Goal: Use online tool/utility

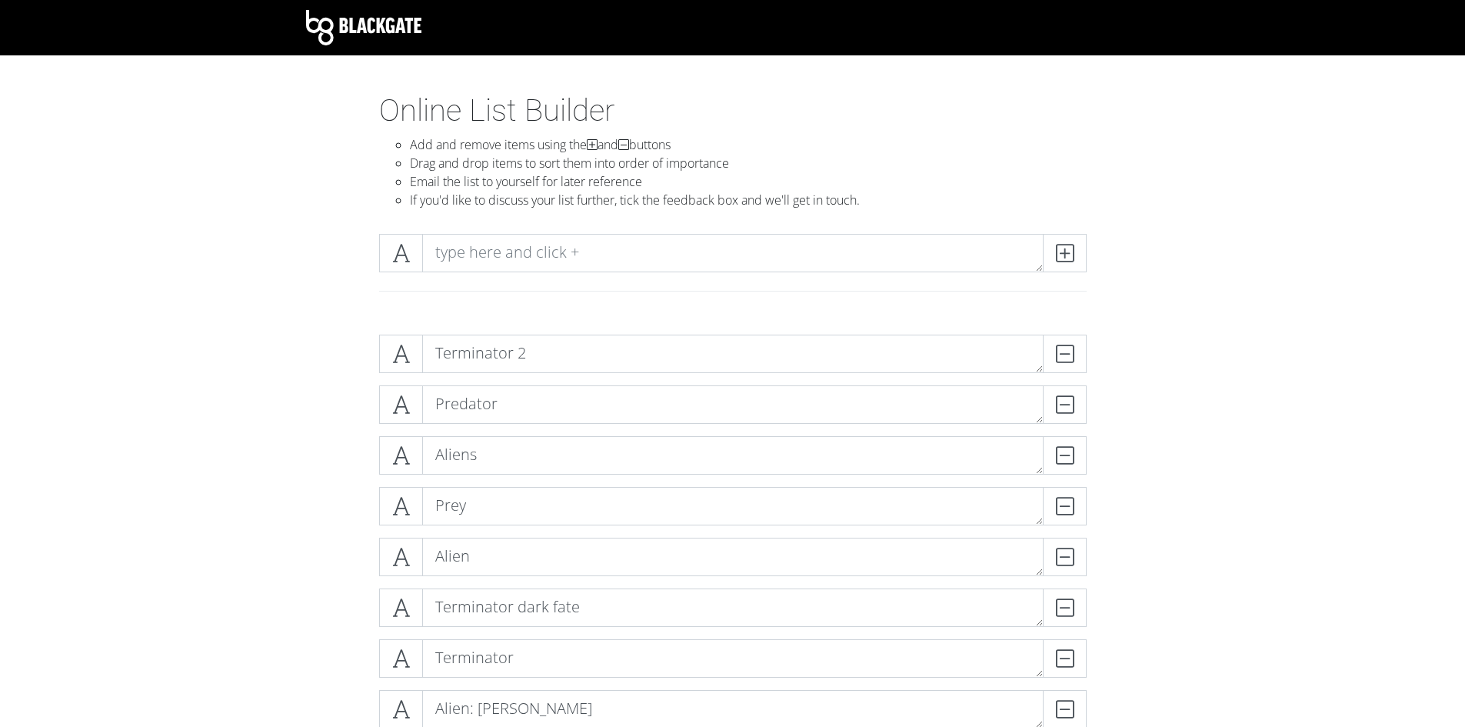
scroll to position [321, 0]
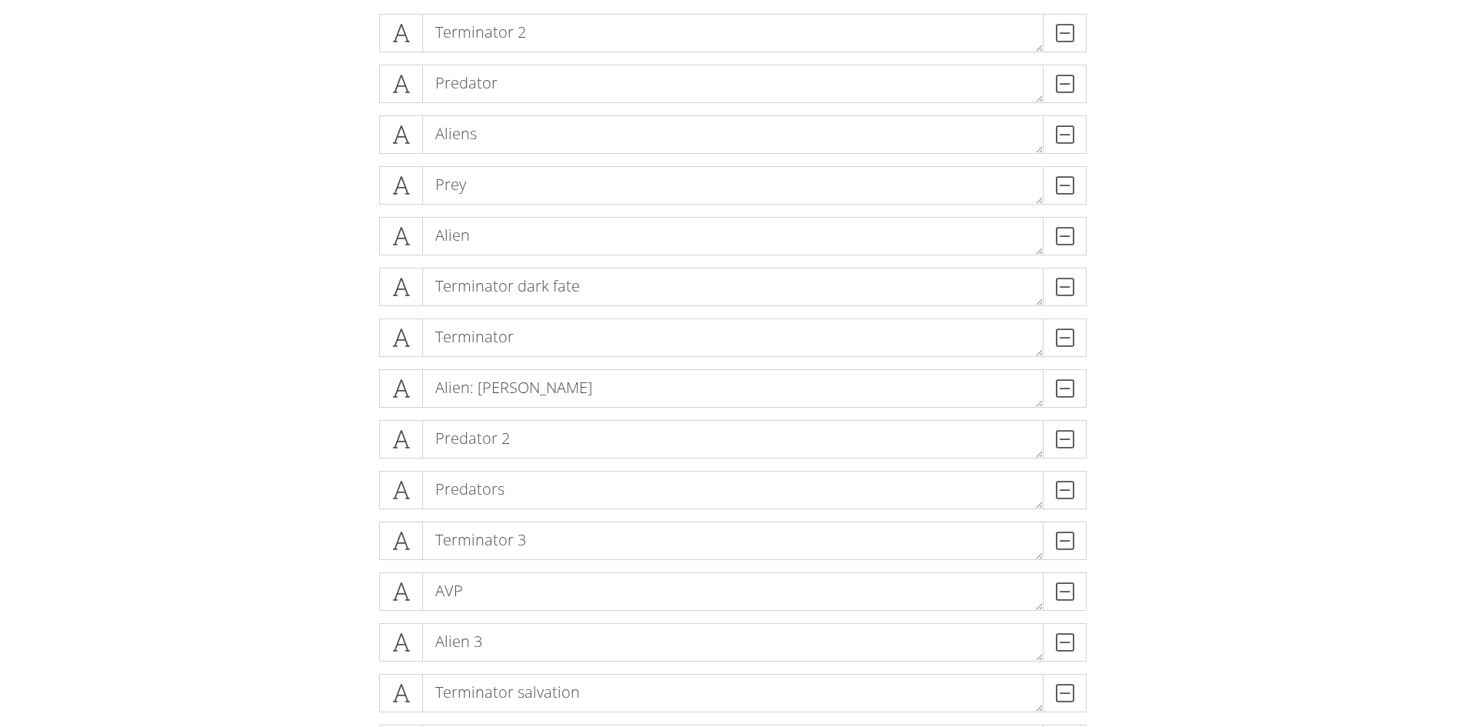
click at [1185, 402] on form "Terminator 2 DELETE Predator DELETE Aliens DELETE Prey DELETE Alien DELETE Term…" at bounding box center [732, 637] width 1465 height 1270
click at [1060, 31] on div "DELETE" at bounding box center [1056, 33] width 62 height 38
click at [1062, 232] on div "DELETE" at bounding box center [1056, 236] width 62 height 38
click at [1064, 236] on div "DELETE" at bounding box center [1056, 236] width 62 height 38
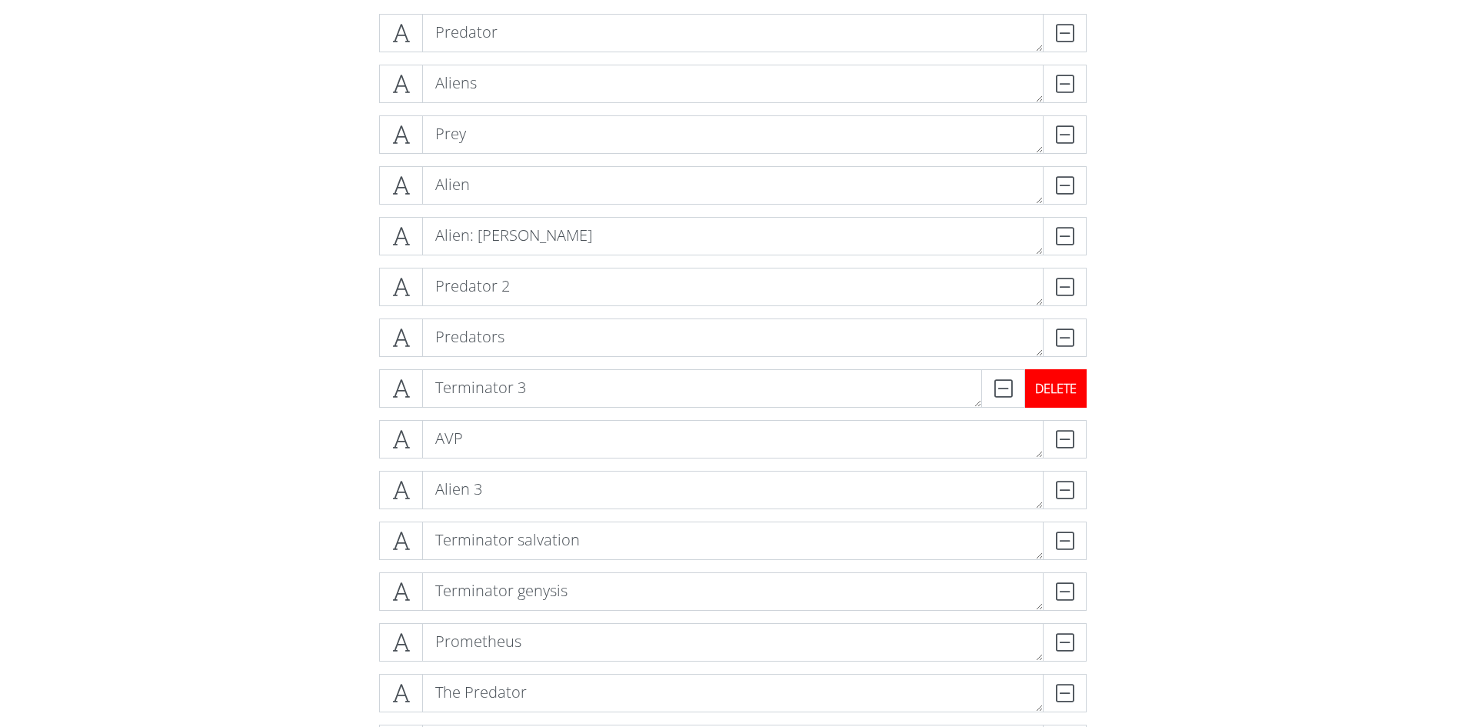
click at [1069, 385] on div "DELETE" at bounding box center [1056, 388] width 62 height 38
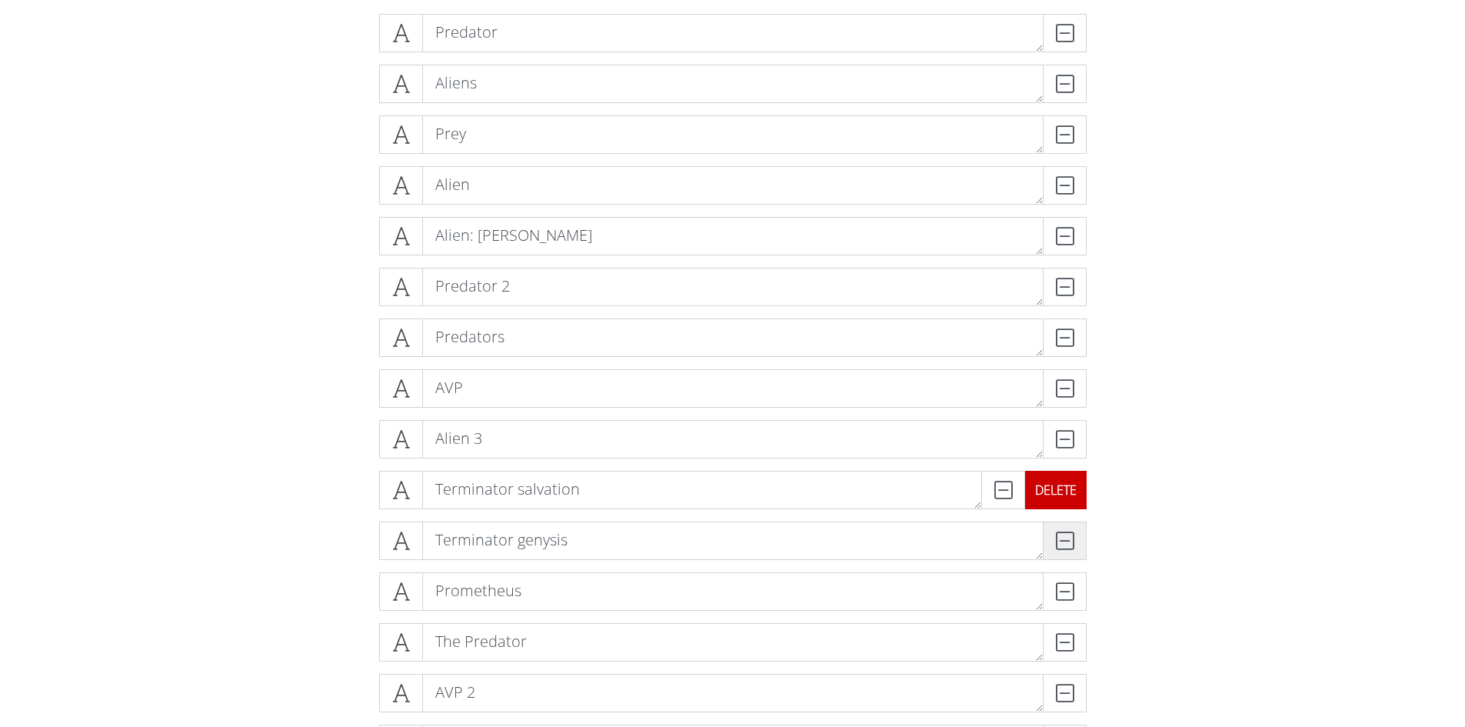
click at [1061, 490] on div "DELETE" at bounding box center [1056, 489] width 62 height 38
click at [1060, 495] on div "DELETE" at bounding box center [1056, 489] width 62 height 38
click at [1201, 283] on form "Predator DELETE Aliens DELETE Prey DELETE Alien DELETE Predator 2 DELETE Alien:…" at bounding box center [732, 481] width 1465 height 966
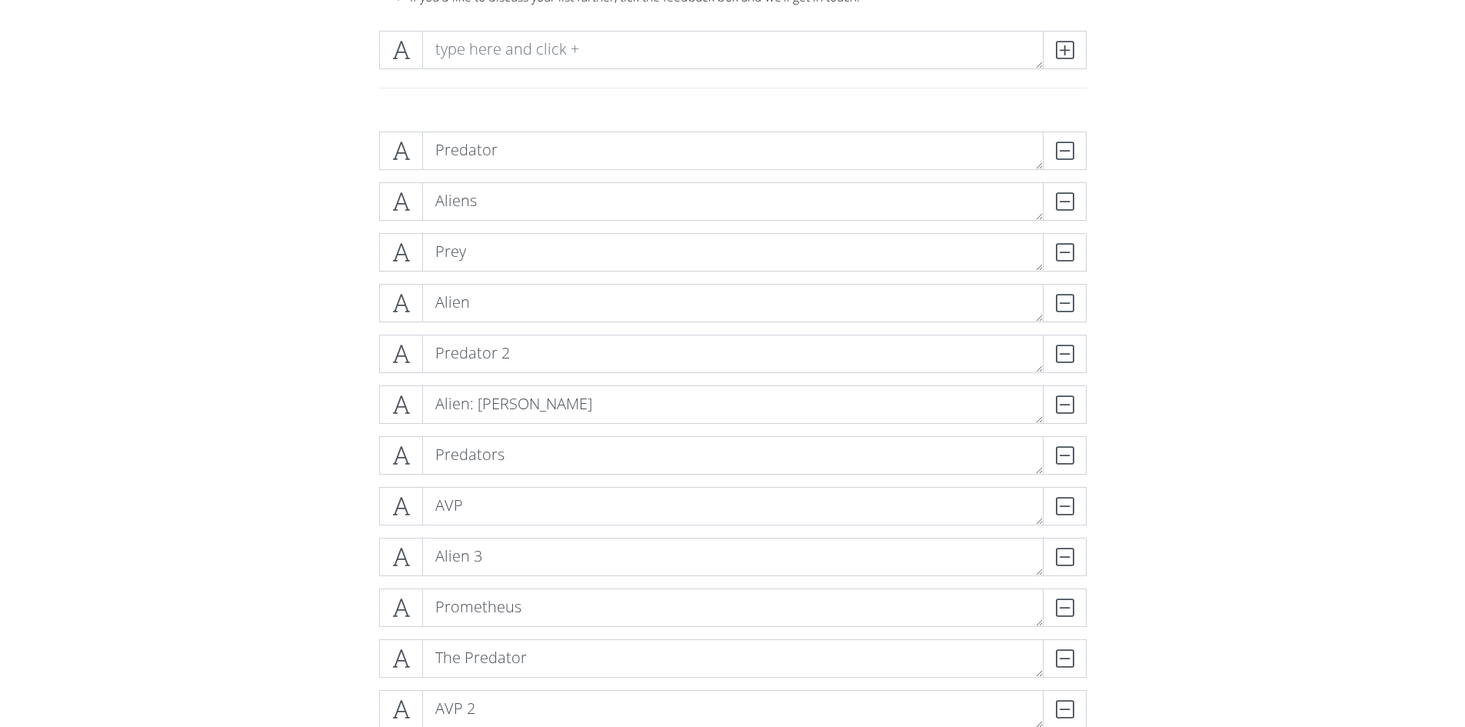
scroll to position [168, 0]
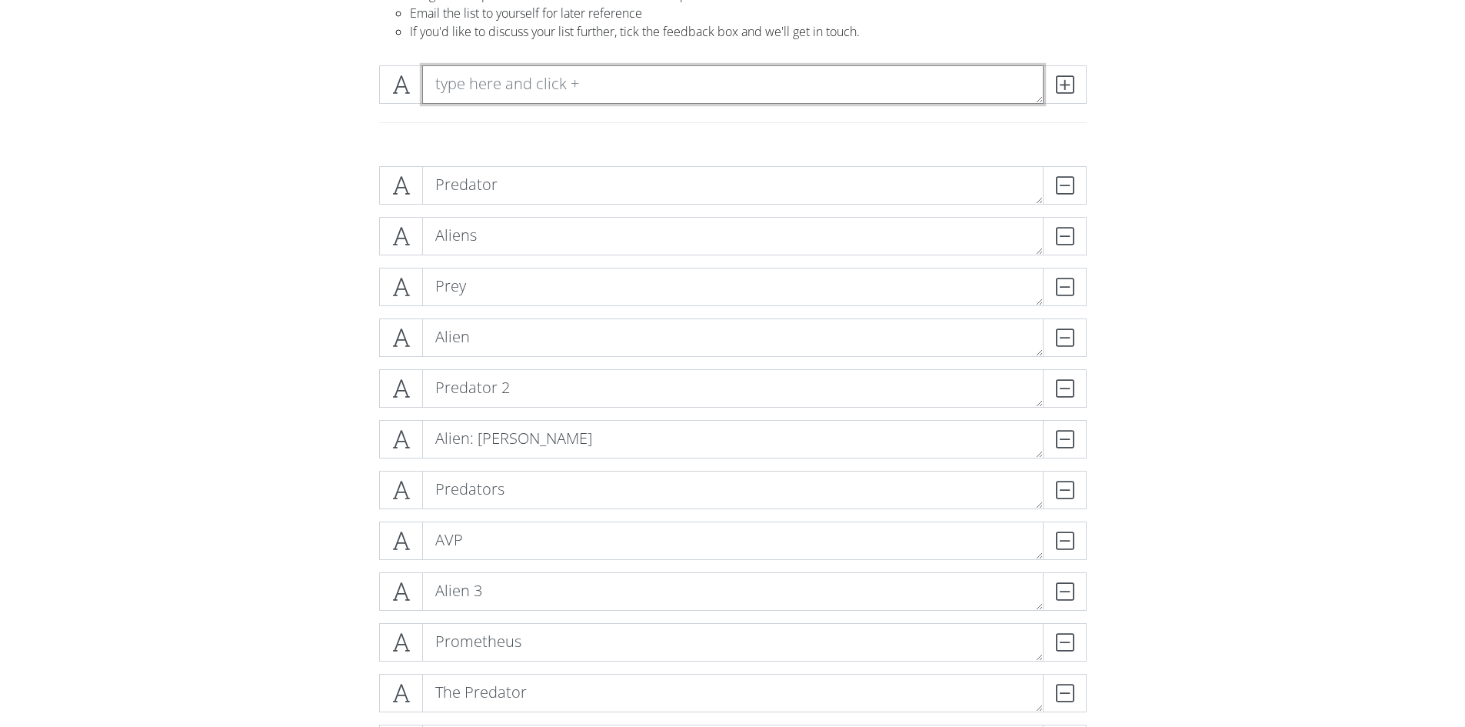
click at [495, 75] on textarea at bounding box center [732, 84] width 621 height 38
type textarea "Predator killer of killers"
click at [1060, 89] on icon at bounding box center [1065, 84] width 18 height 15
click at [678, 87] on textarea at bounding box center [732, 84] width 621 height 38
type textarea "Terminator 2 : Judgement day"
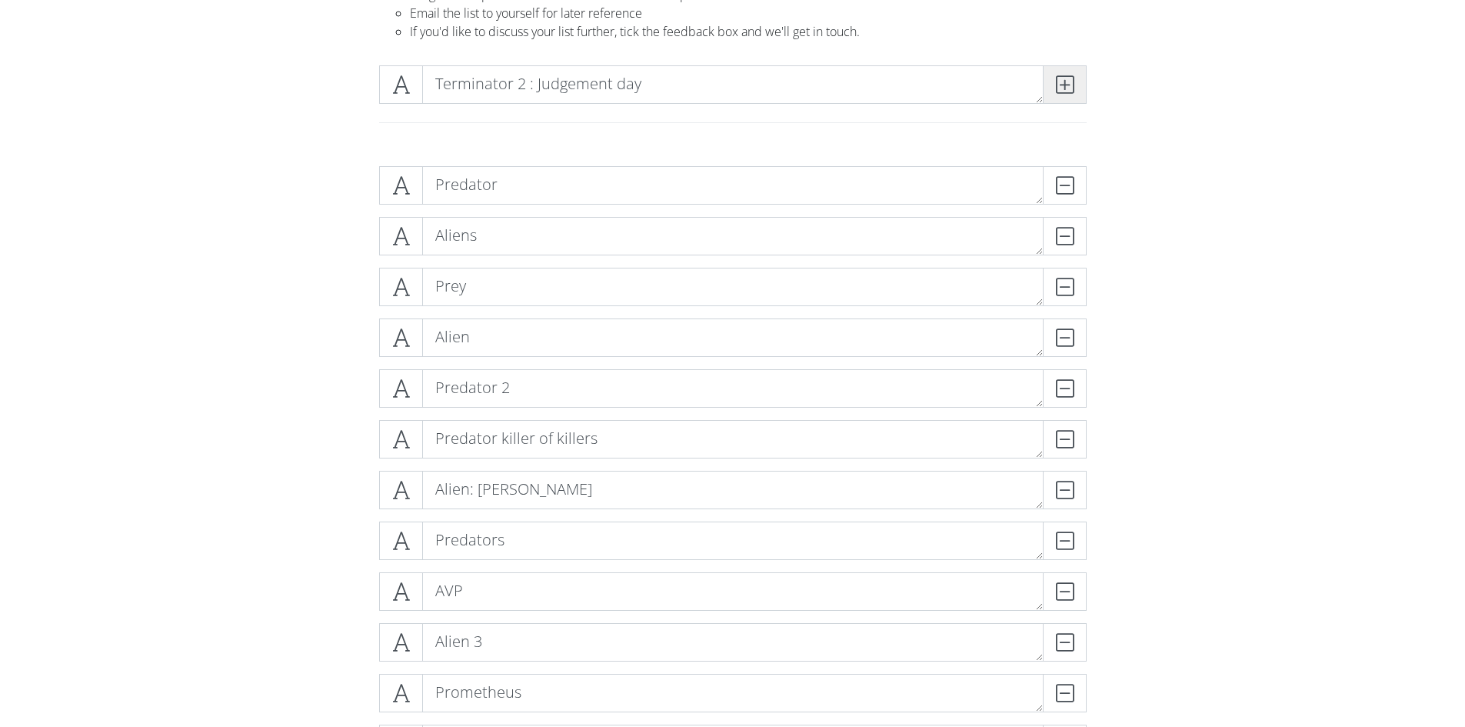
click at [1069, 81] on icon at bounding box center [1065, 84] width 18 height 15
type textarea "Terminator"
click at [1064, 85] on icon at bounding box center [1065, 84] width 18 height 15
click at [842, 87] on textarea at bounding box center [732, 84] width 621 height 38
type textarea "Terminator 3 : Rise of the machines"
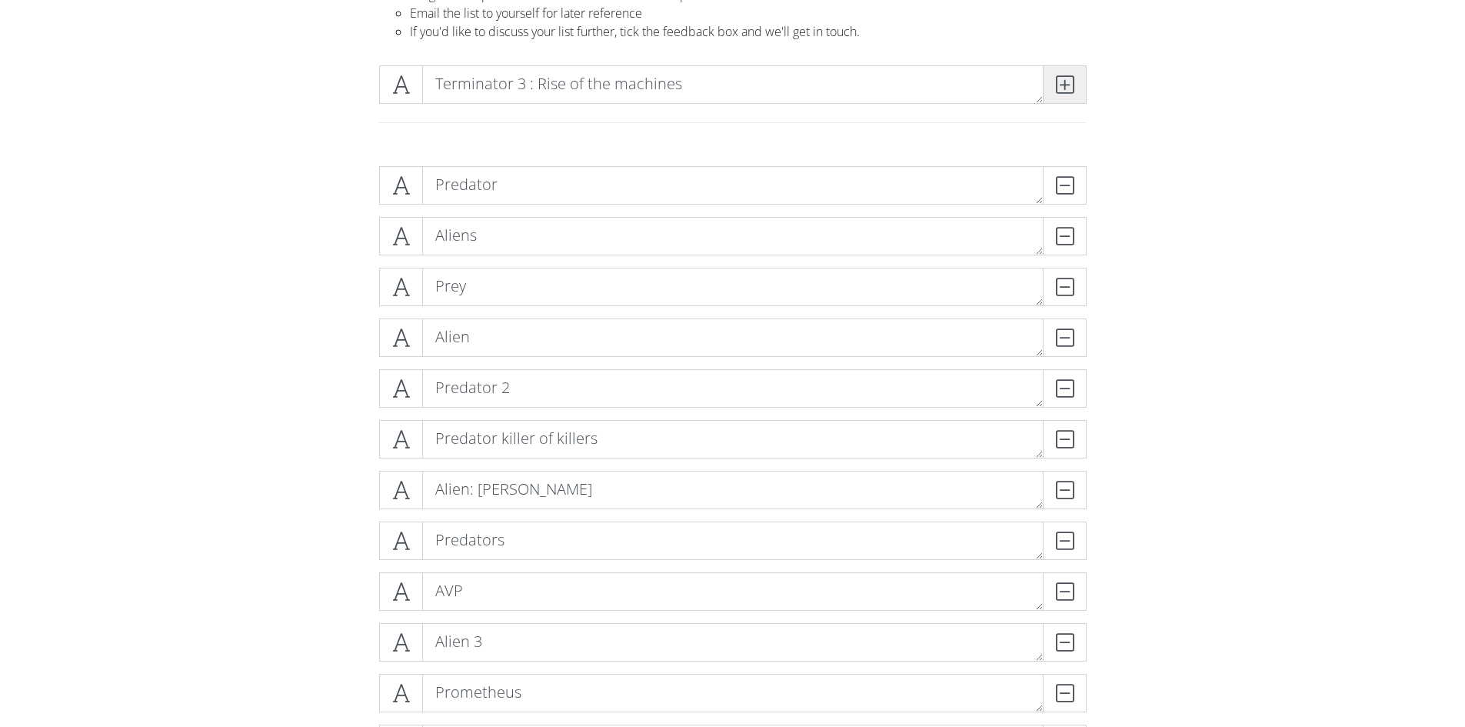
click at [1059, 81] on icon at bounding box center [1065, 84] width 18 height 15
click at [793, 82] on textarea at bounding box center [732, 84] width 621 height 38
type textarea "Terminator : Genysis"
click at [1067, 80] on icon at bounding box center [1065, 84] width 18 height 15
click at [886, 84] on textarea at bounding box center [732, 84] width 621 height 38
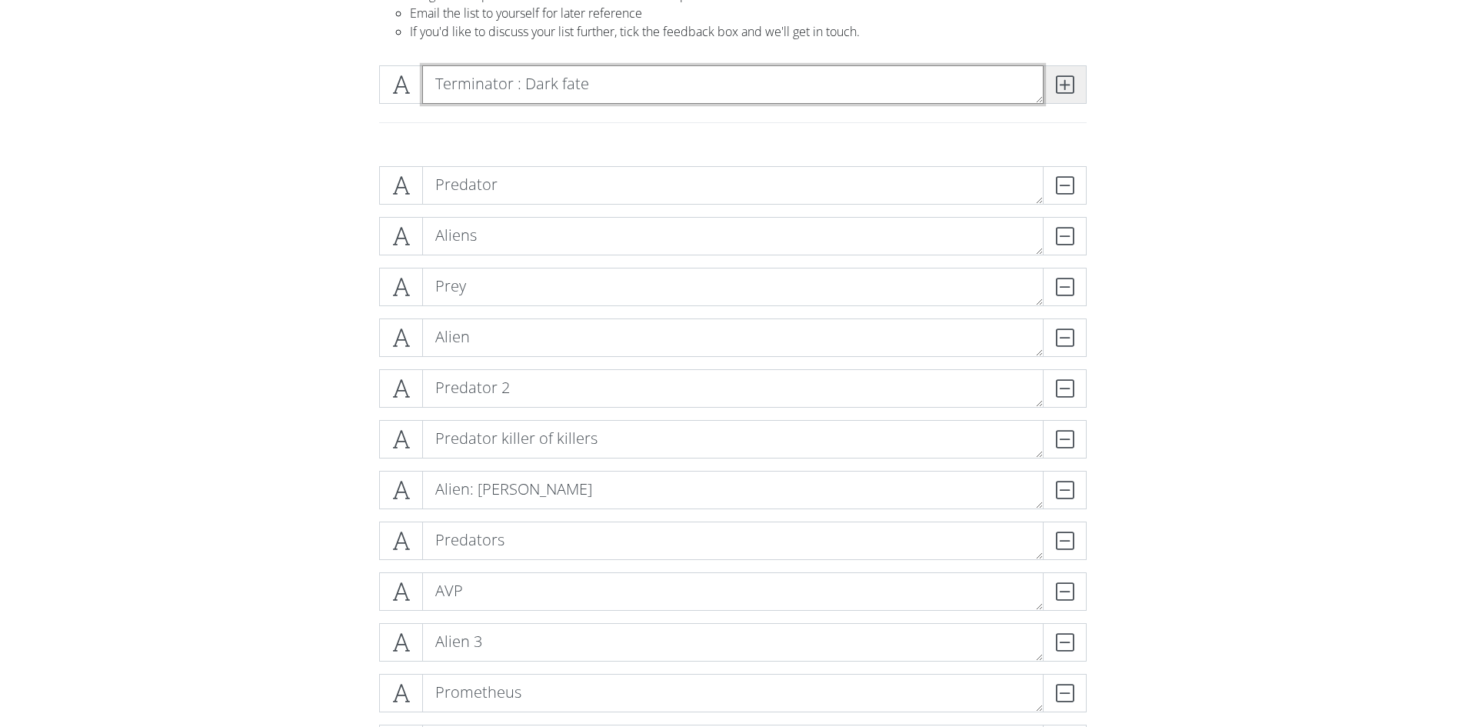
type textarea "Terminator : Dark fate"
click at [1060, 84] on icon at bounding box center [1065, 84] width 18 height 15
click at [826, 83] on textarea at bounding box center [732, 84] width 621 height 38
type textarea "Terminator : Salvation"
click at [1062, 78] on icon at bounding box center [1065, 84] width 18 height 15
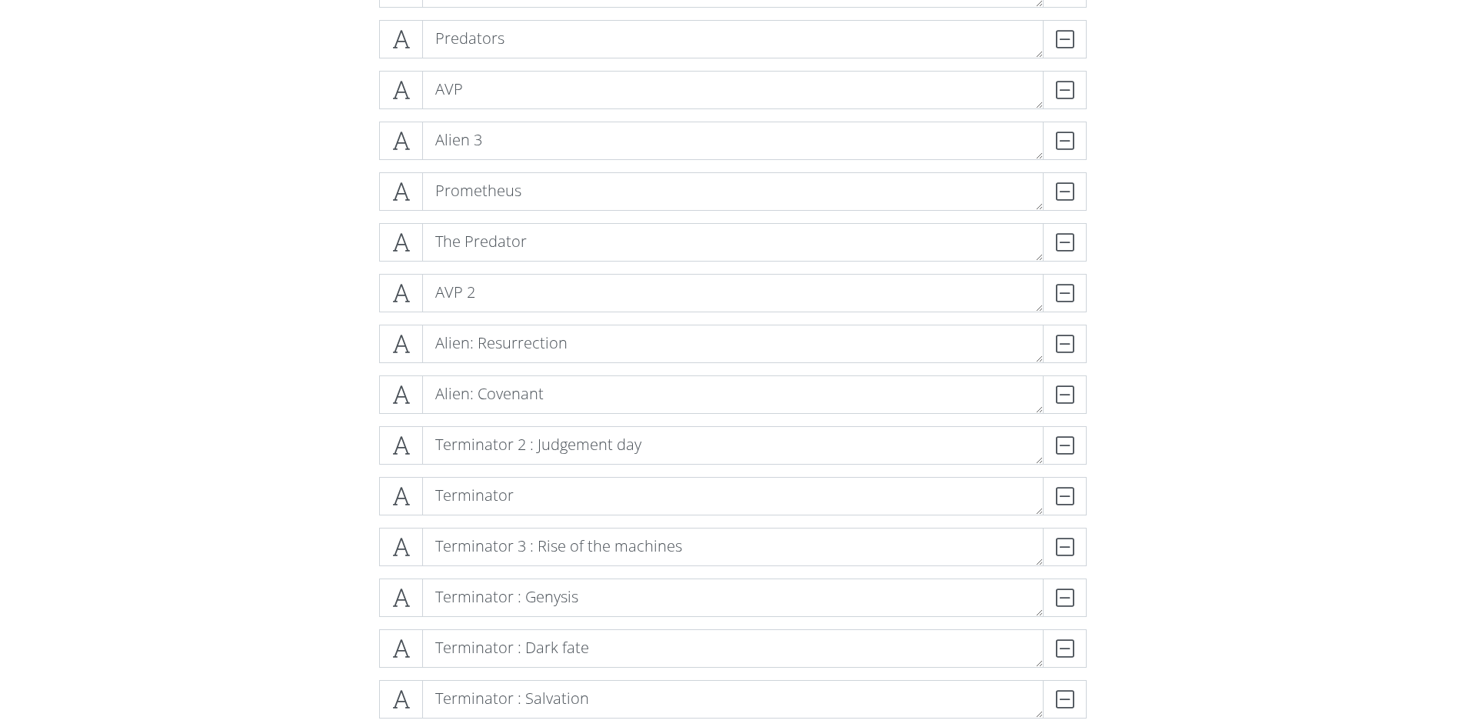
scroll to position [707, 0]
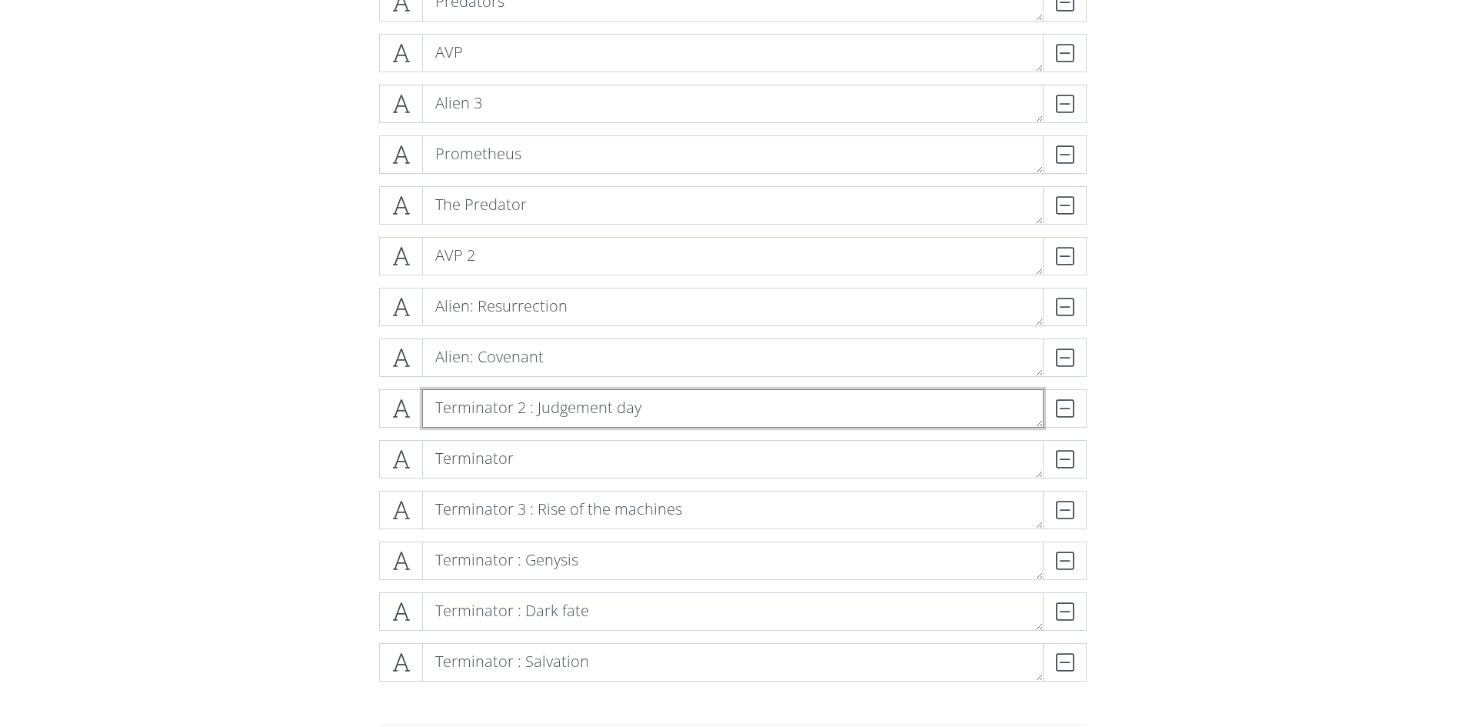
drag, startPoint x: 579, startPoint y: 409, endPoint x: 574, endPoint y: 289, distance: 120.0
click at [574, 288] on div "Predator DELETE Aliens DELETE Prey DELETE Alien DELETE Predator 2 DELETE Predat…" at bounding box center [732, 161] width 707 height 1066
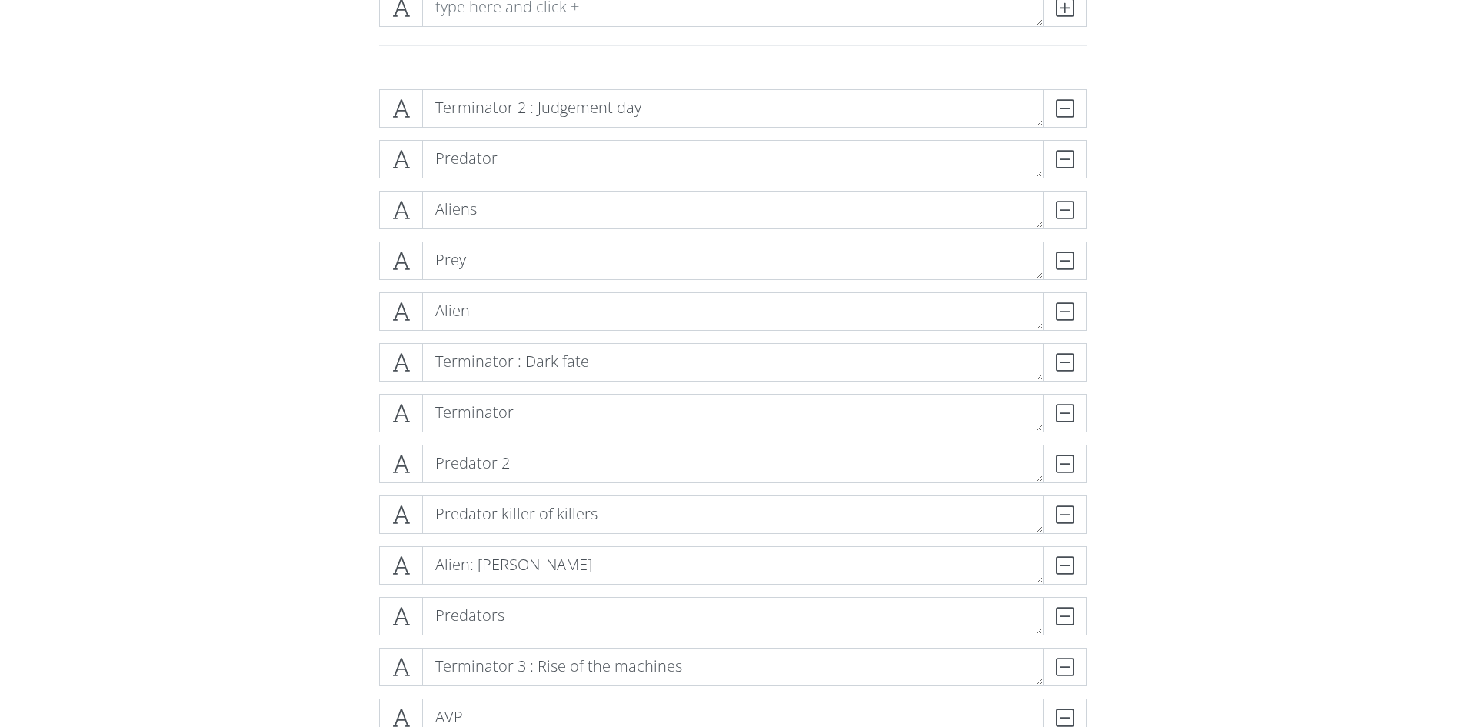
scroll to position [168, 0]
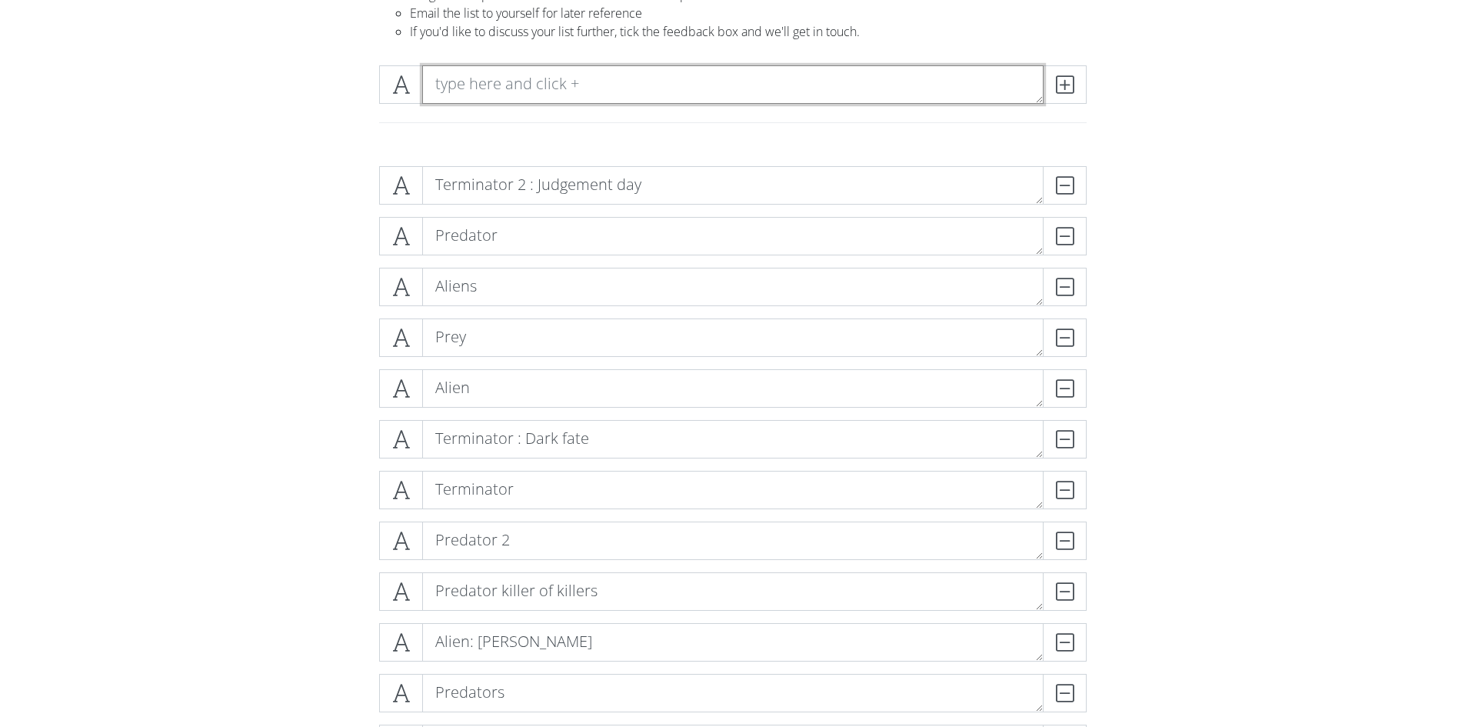
click at [517, 83] on textarea at bounding box center [732, 84] width 621 height 38
type textarea "Jurassic park"
click at [1069, 87] on icon at bounding box center [1065, 84] width 18 height 15
click at [760, 81] on textarea at bounding box center [732, 84] width 621 height 38
type textarea "Jurassic Park : The lost world"
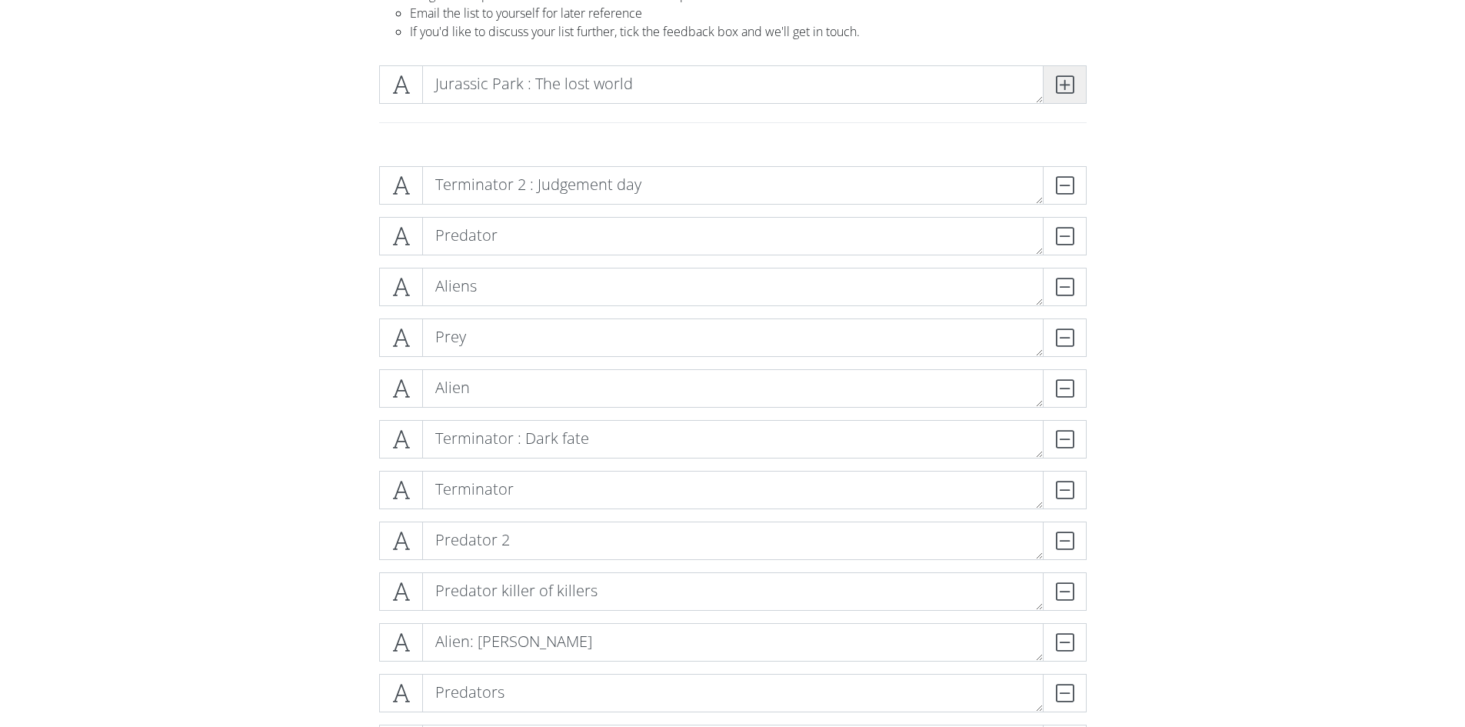
click at [1075, 83] on span at bounding box center [1064, 84] width 44 height 38
click at [886, 81] on textarea at bounding box center [732, 84] width 621 height 38
type textarea "Jurassic park 3"
click at [1079, 85] on span at bounding box center [1064, 84] width 44 height 38
click at [890, 76] on textarea at bounding box center [732, 84] width 621 height 38
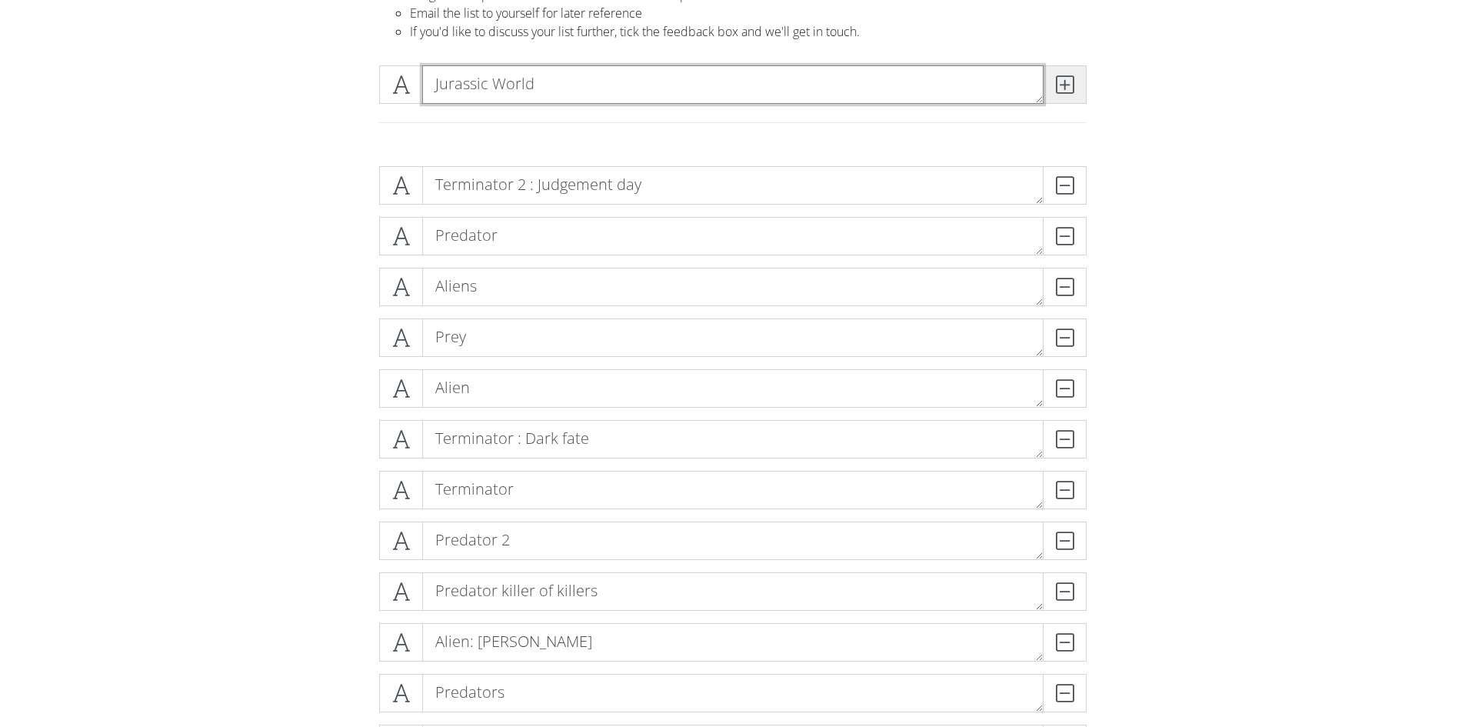
type textarea "Jurassic World"
click at [1069, 86] on icon at bounding box center [1065, 84] width 18 height 15
click at [935, 80] on textarea at bounding box center [732, 84] width 621 height 38
type textarea "Jurassic park : Fallen kingdom"
click at [1059, 96] on span at bounding box center [1064, 84] width 44 height 38
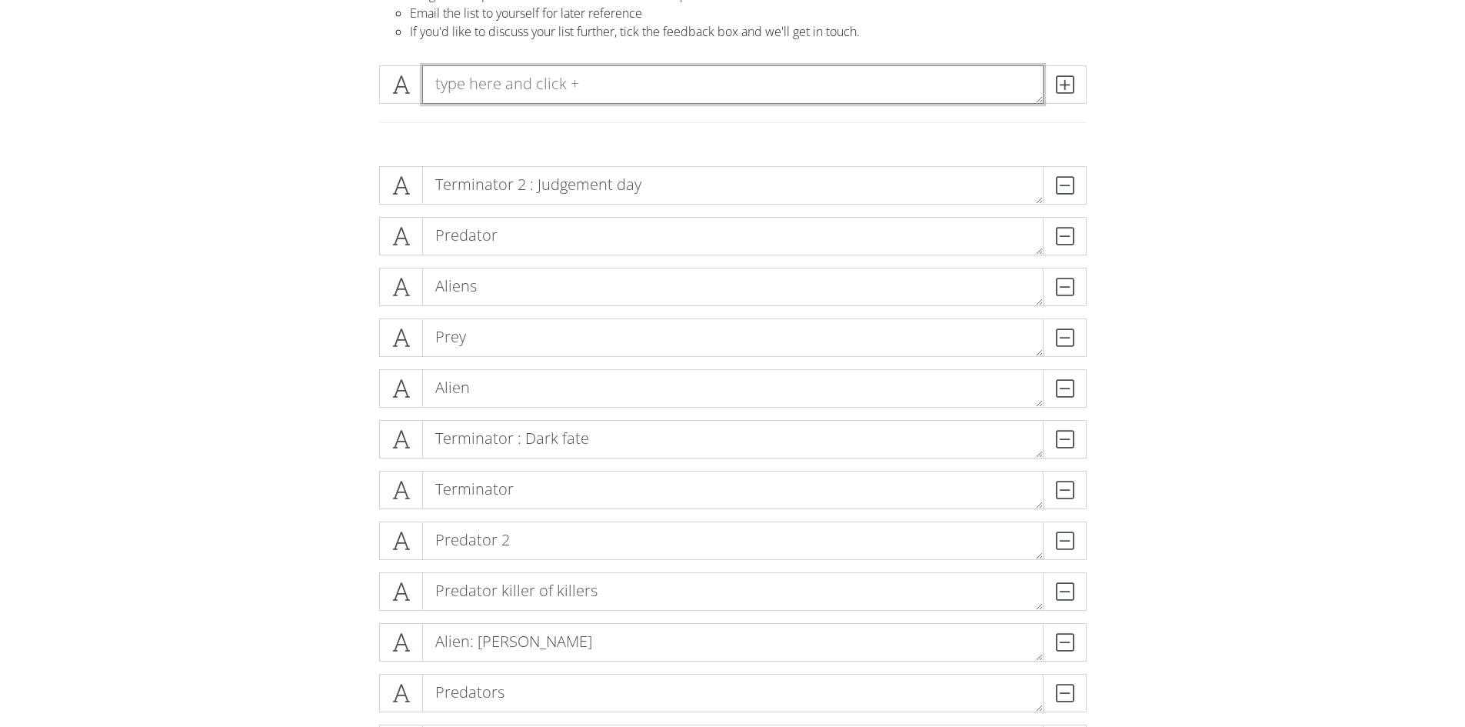
click at [903, 82] on textarea at bounding box center [732, 84] width 621 height 38
type textarea "Jurassic park : Dominion"
click at [1066, 88] on icon at bounding box center [1065, 84] width 18 height 15
click at [871, 81] on textarea at bounding box center [732, 84] width 621 height 38
type textarea "Jurassic world : Rebirth"
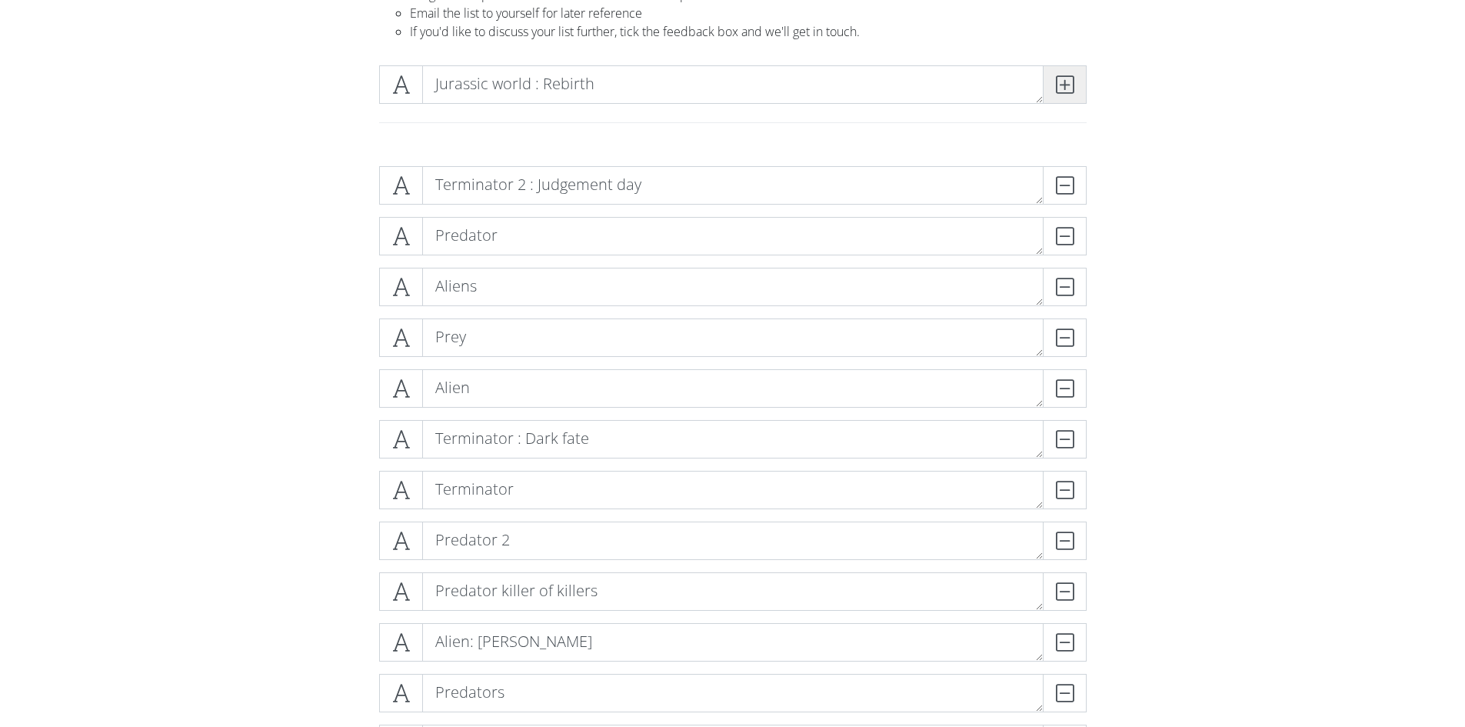
click at [1058, 88] on icon at bounding box center [1065, 84] width 18 height 15
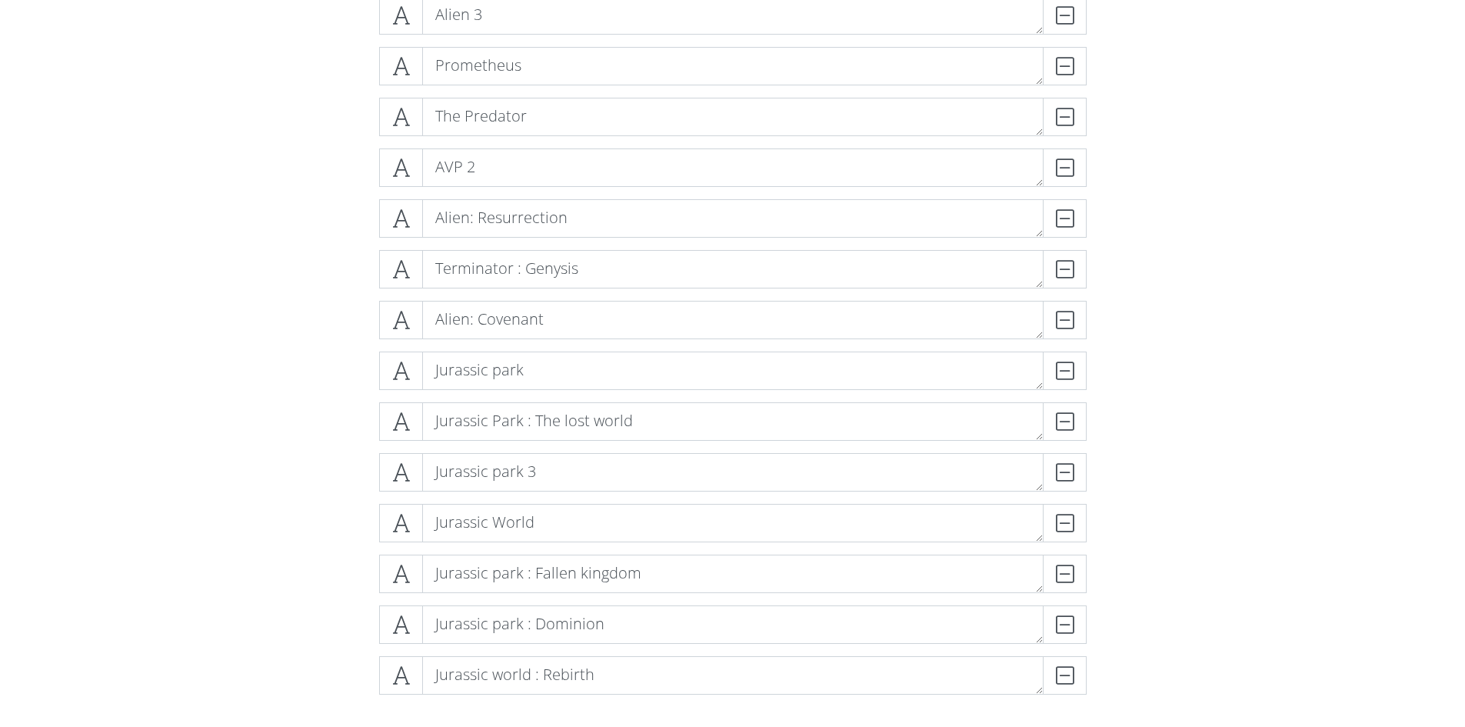
scroll to position [1322, 0]
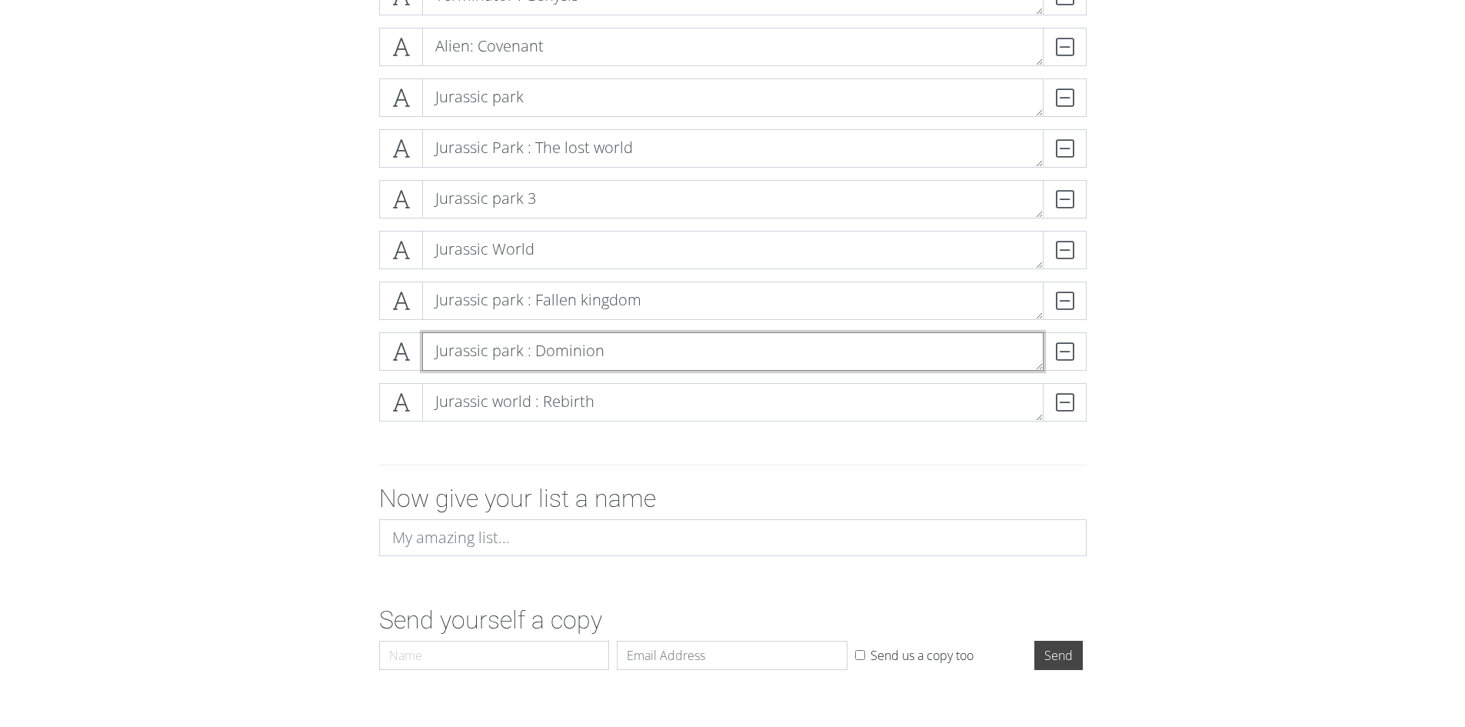
click at [514, 349] on textarea "Jurassic park : Dominion" at bounding box center [732, 351] width 621 height 38
type textarea "Jurassic world : Dominion"
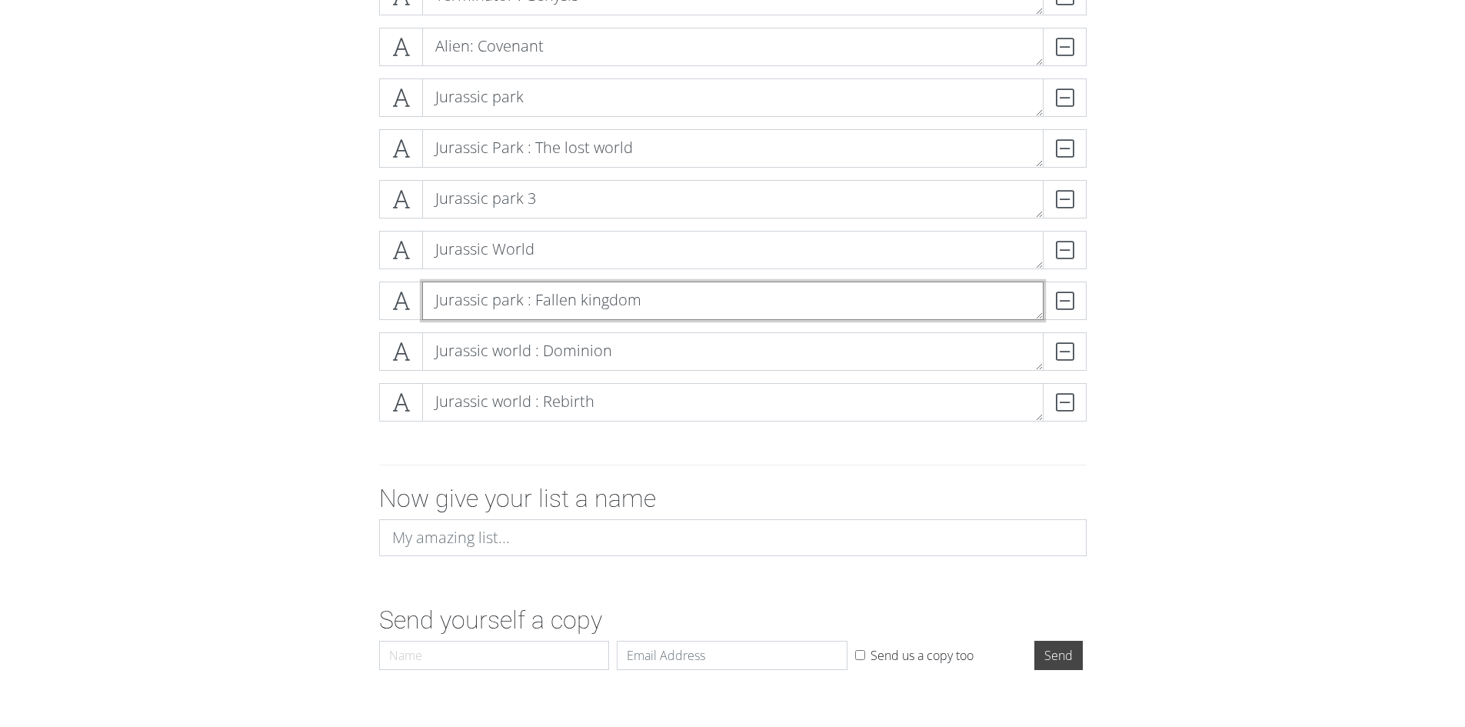
click at [520, 300] on textarea "Jurassic park : Fallen kingdom" at bounding box center [732, 300] width 621 height 38
click at [504, 303] on textarea "Jurassic world : Fallen kingdom" at bounding box center [732, 300] width 621 height 38
type textarea "Jurassic World : Fallen kingdom"
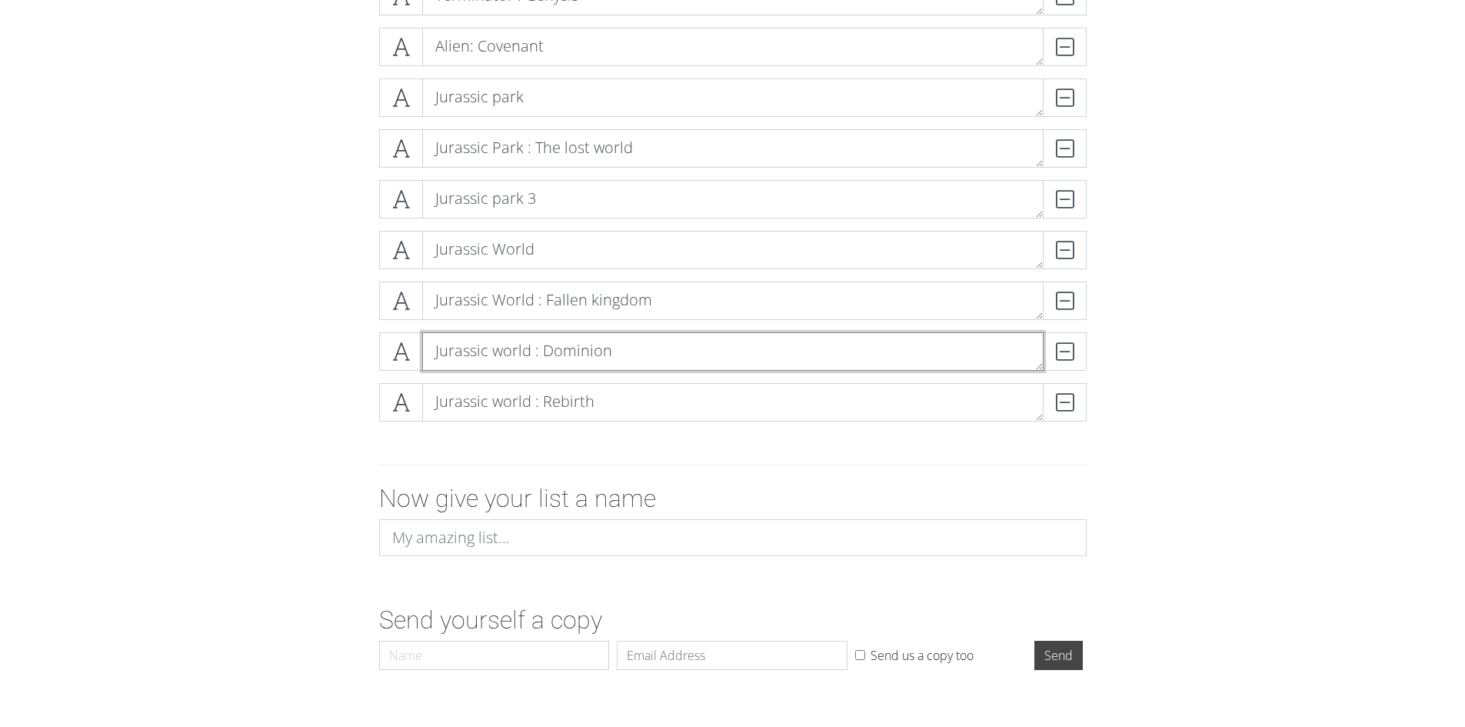
click at [500, 351] on textarea "Jurassic world : Dominion" at bounding box center [732, 351] width 621 height 38
type textarea "Jurassic World : Dominion"
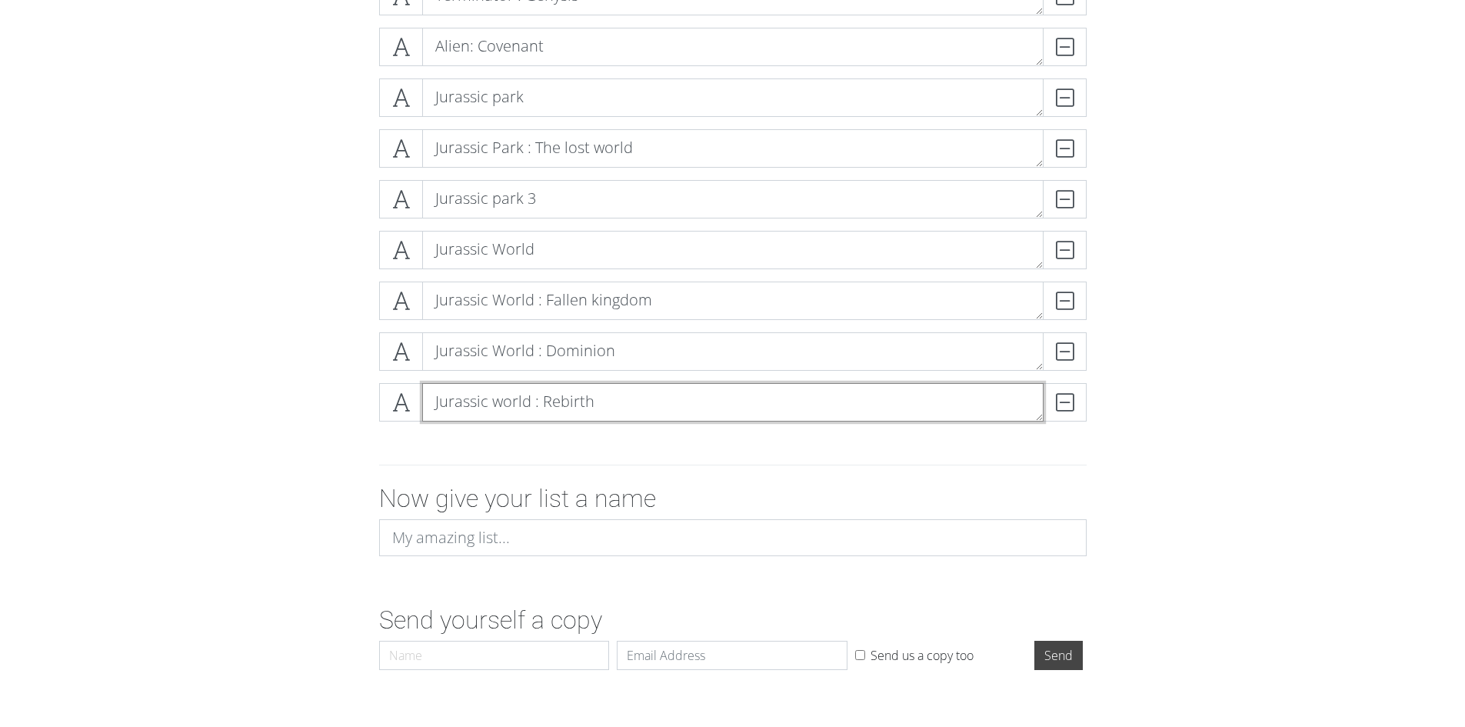
click at [507, 410] on textarea "Jurassic world : Rebirth" at bounding box center [732, 402] width 621 height 38
type textarea "Jurassic World : Rebirth"
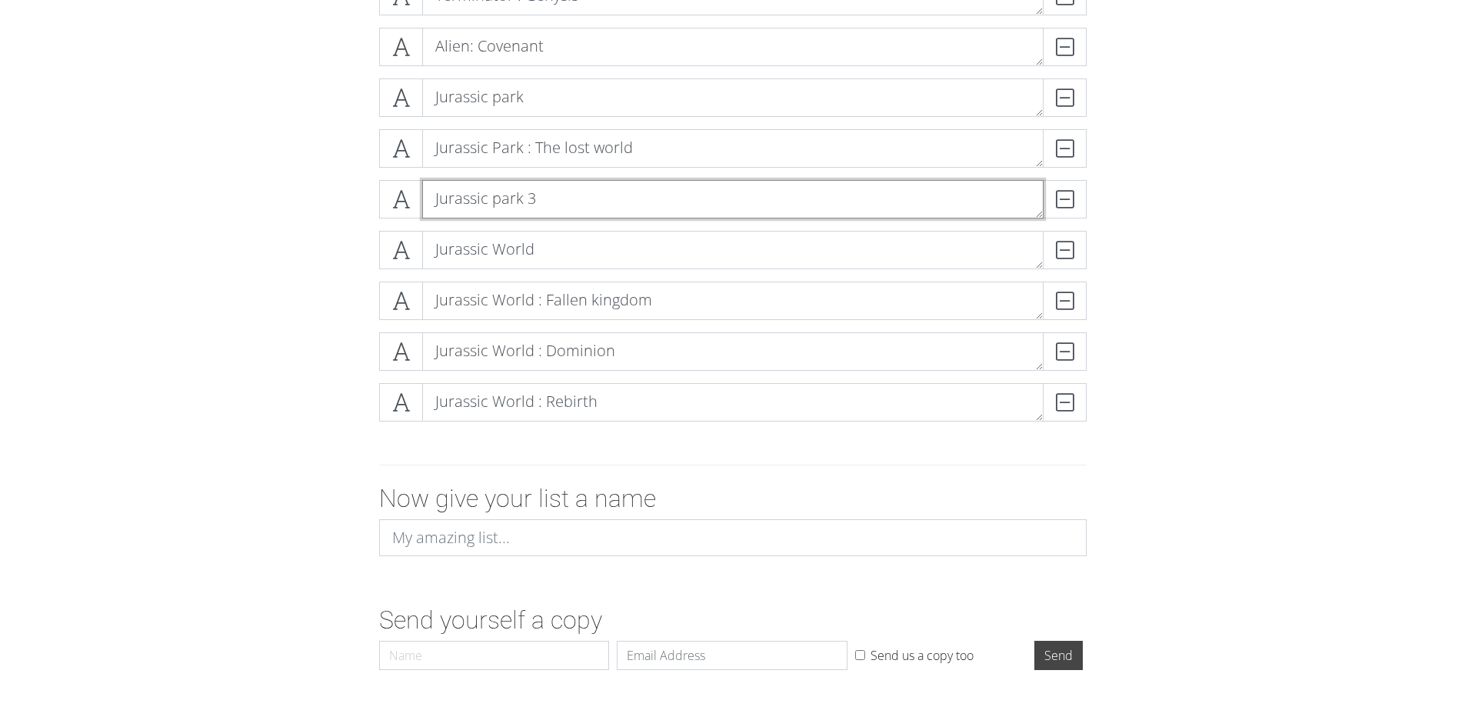
click at [500, 204] on textarea "Jurassic park 3" at bounding box center [732, 199] width 621 height 38
type textarea "Jurassic Park 3"
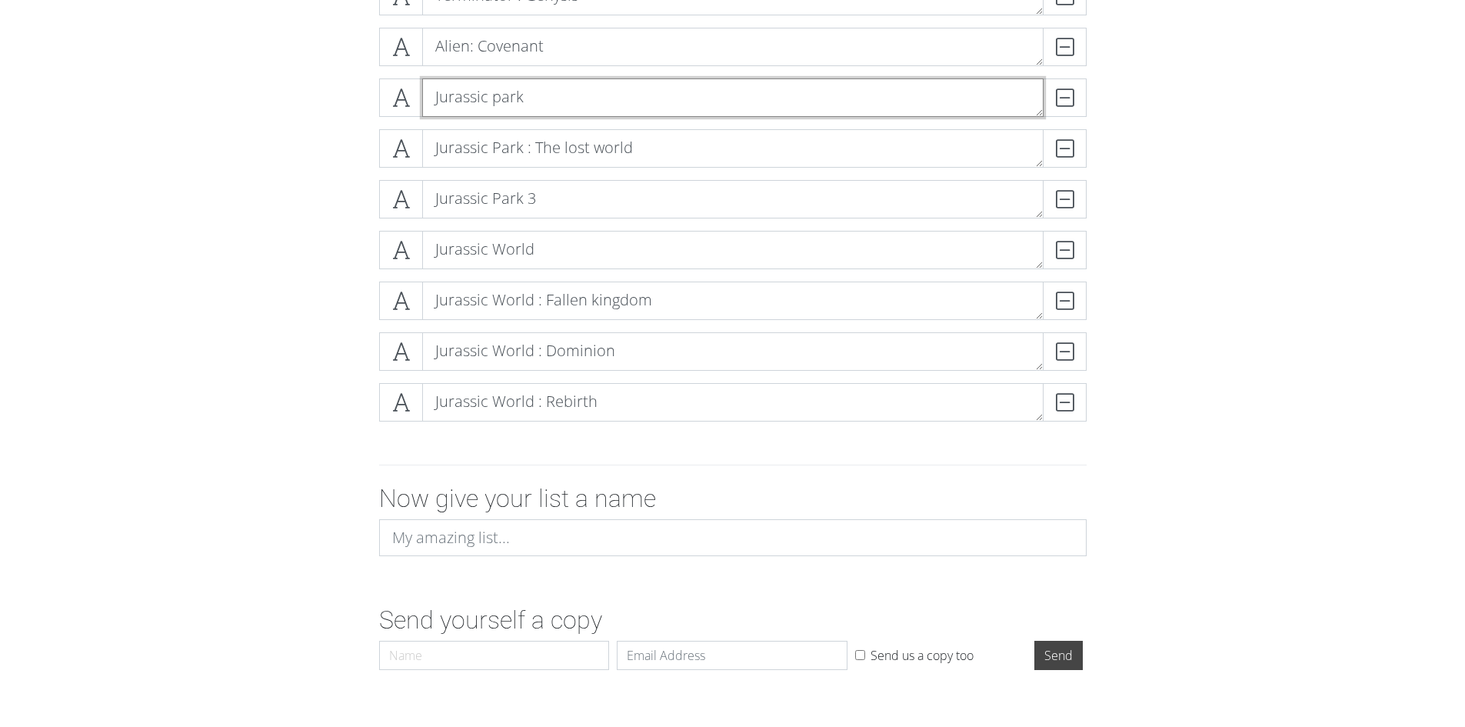
click at [496, 101] on textarea "Jurassic park" at bounding box center [732, 97] width 621 height 38
type textarea "Jurassic Park"
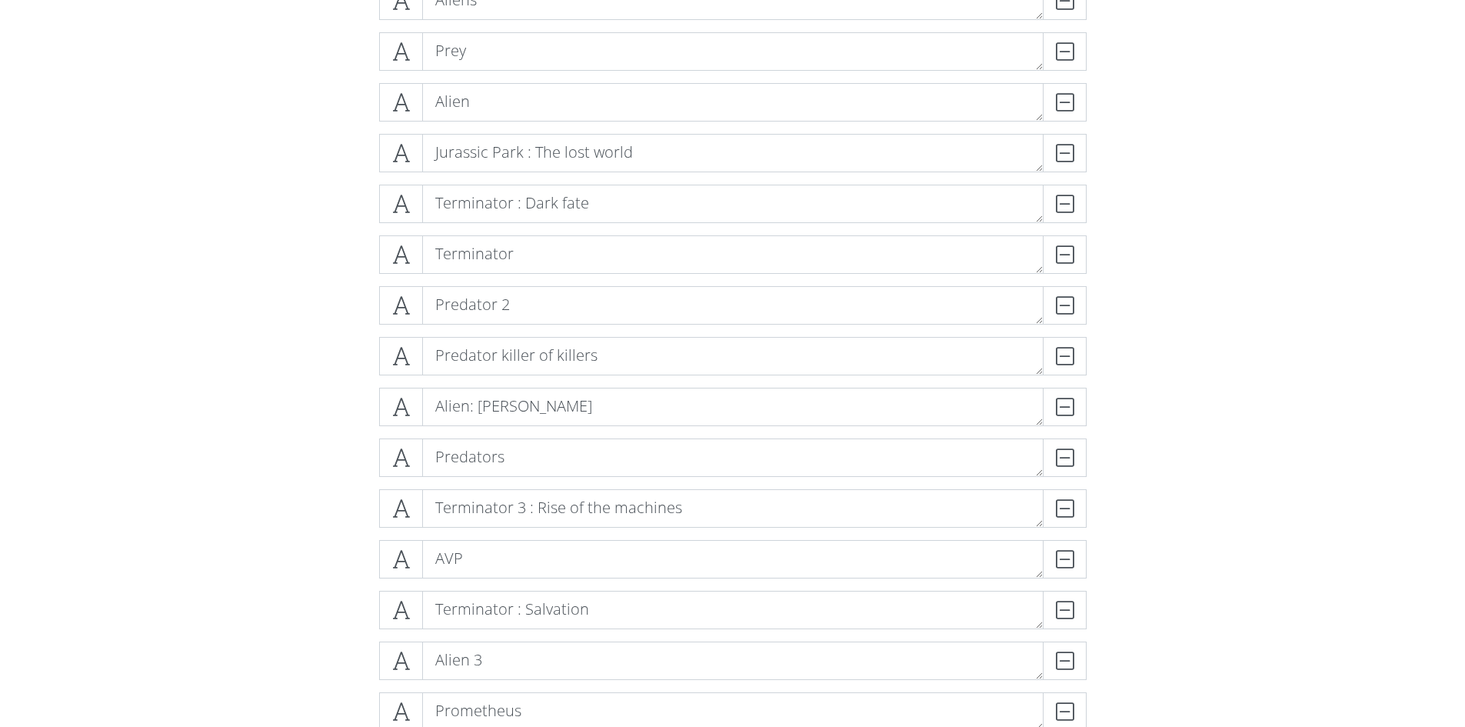
scroll to position [428, 0]
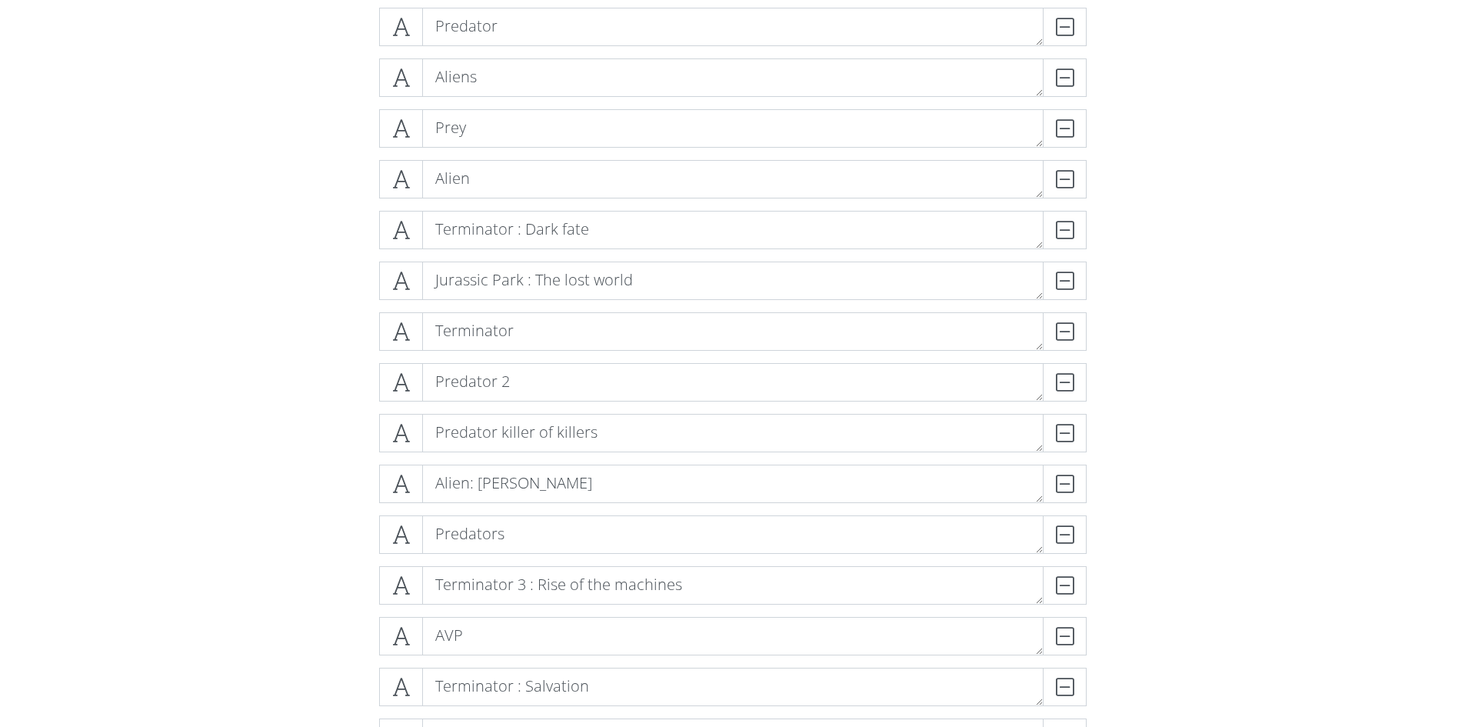
click at [1213, 334] on form "Jurassic Park DELETE Terminator 2 : Judgement day DELETE Predator DELETE Aliens…" at bounding box center [732, 732] width 1465 height 1676
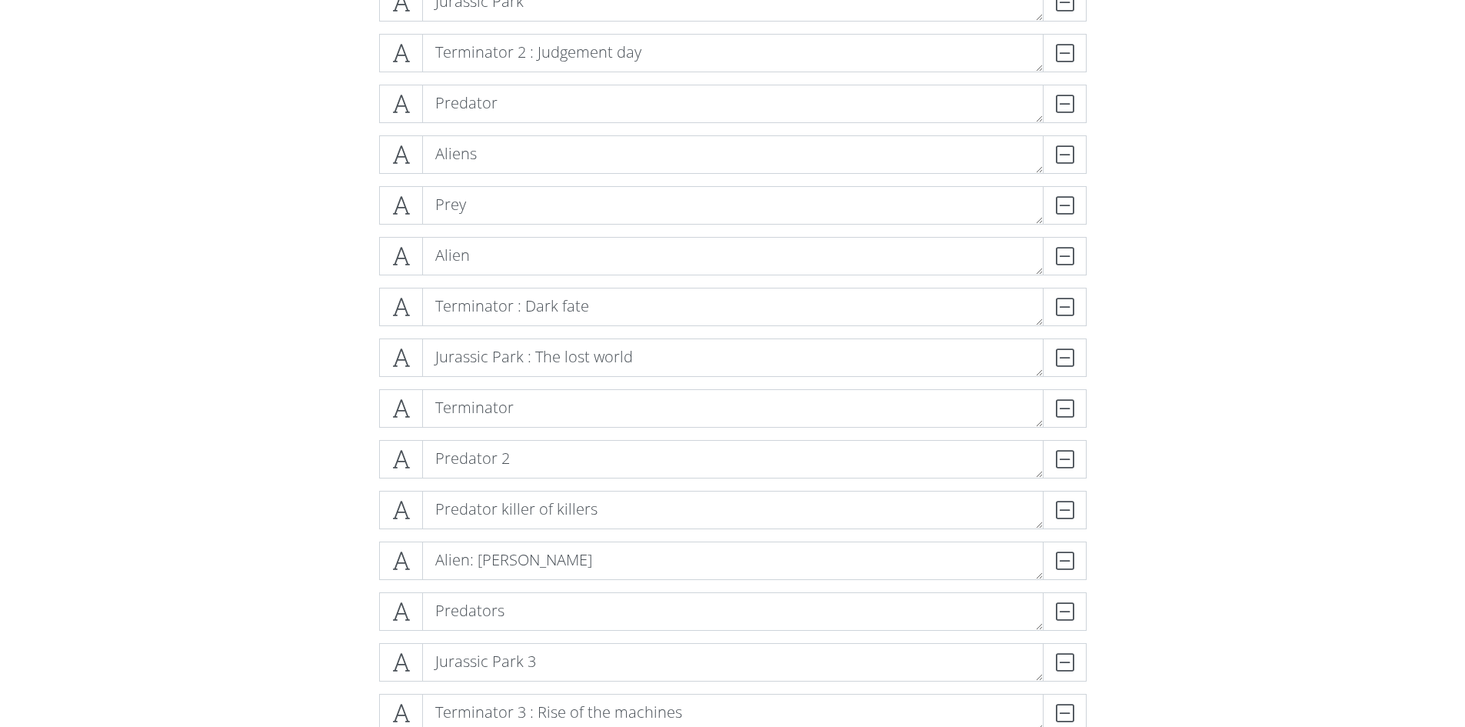
scroll to position [274, 0]
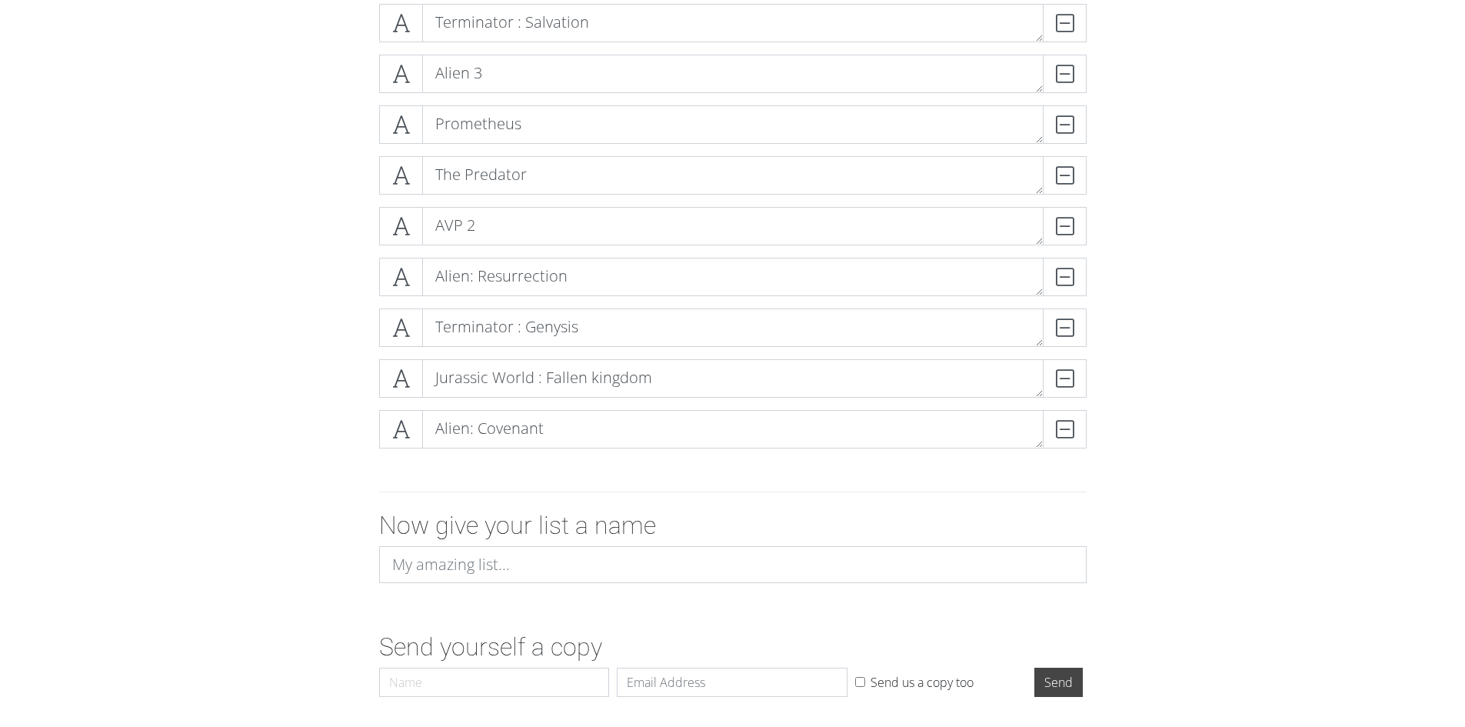
scroll to position [1351, 0]
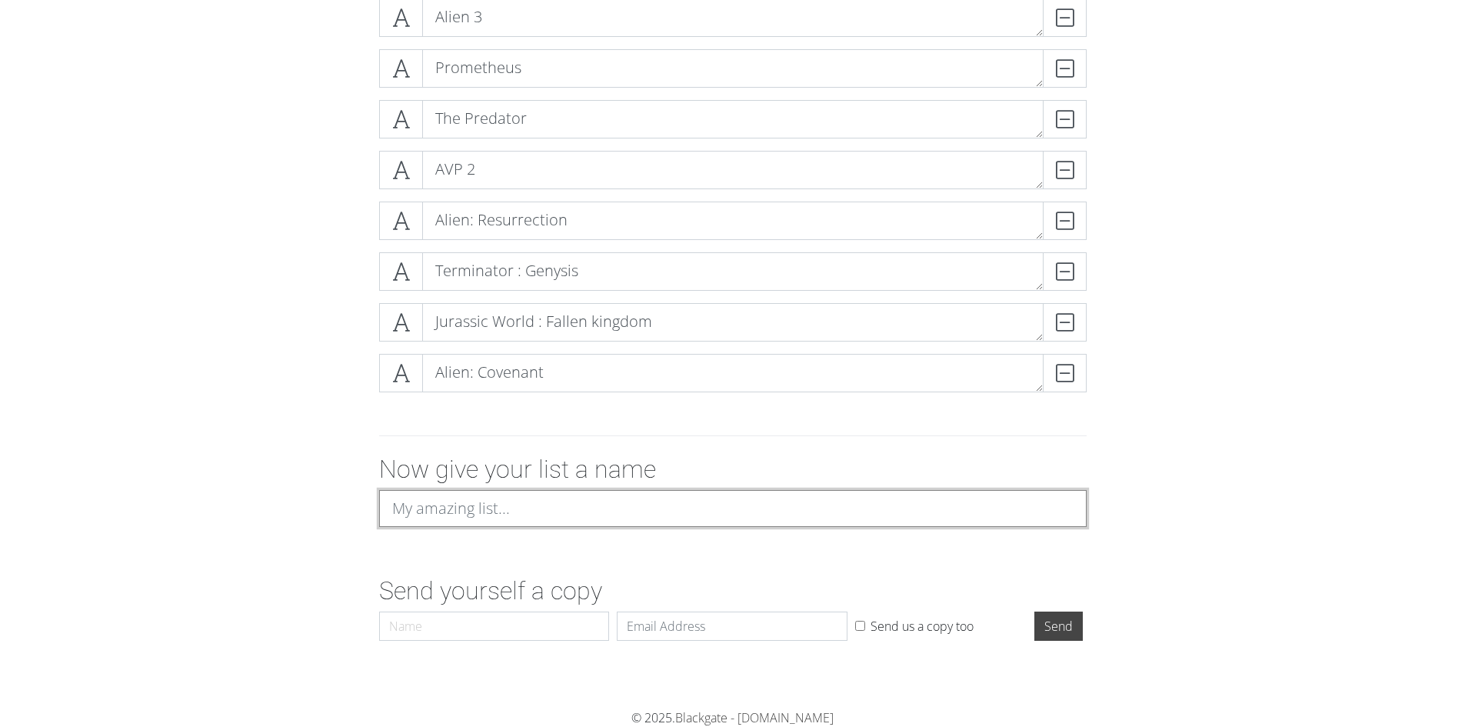
click at [522, 503] on input at bounding box center [732, 508] width 707 height 37
type input "Ultimate rankings"
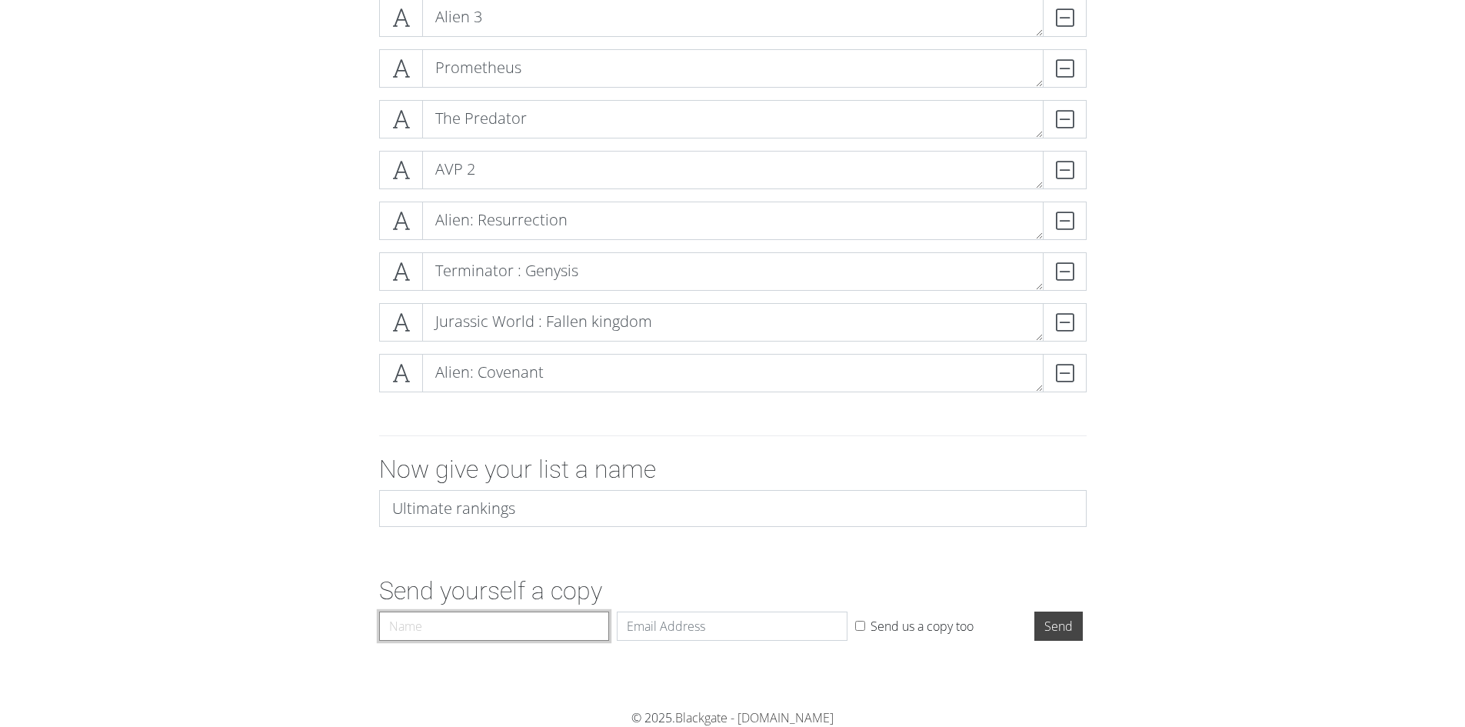
click at [561, 613] on input "Name" at bounding box center [494, 625] width 231 height 29
type input "Ronan"
click at [649, 628] on input "Email" at bounding box center [732, 625] width 231 height 29
type input "ronan-glasgow@hotmail.co.uk"
click at [1059, 627] on input "Send" at bounding box center [1058, 625] width 48 height 29
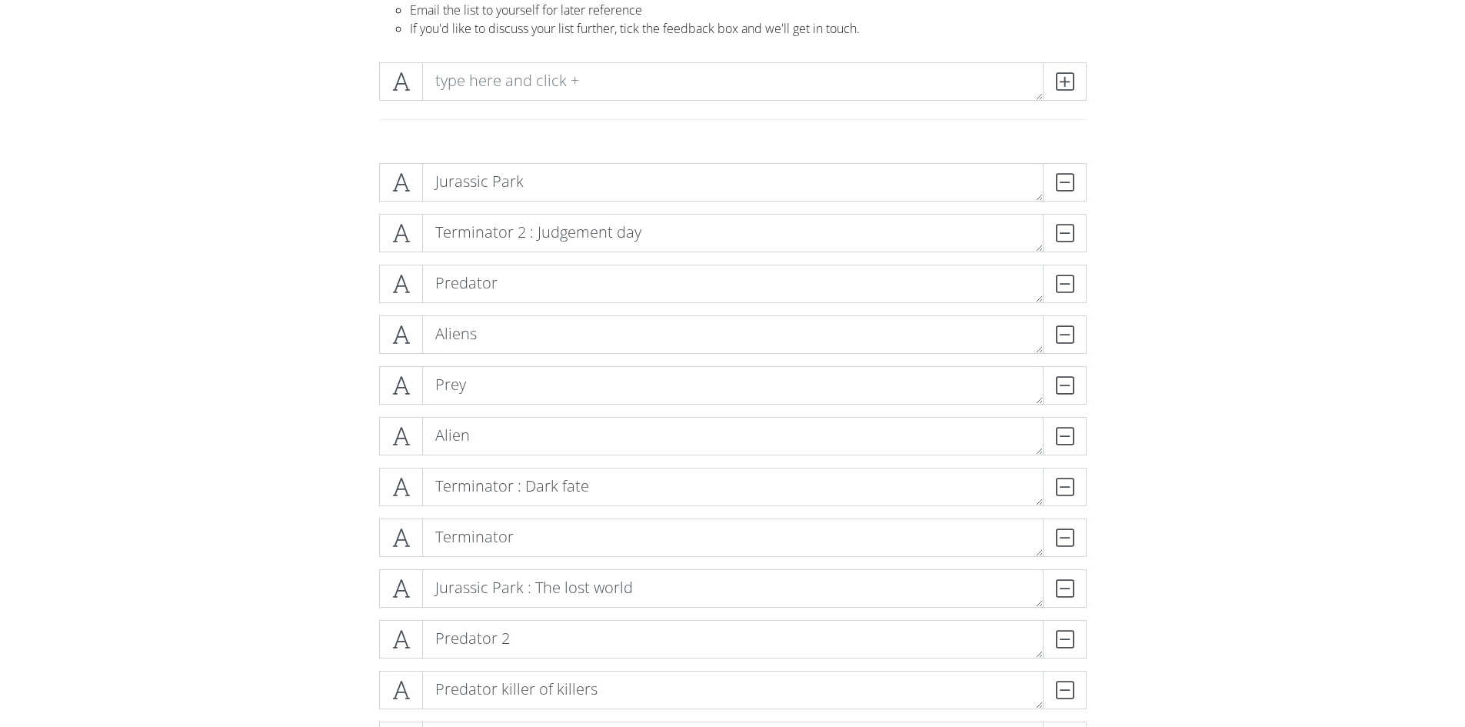
scroll to position [0, 0]
